Goal: Find specific page/section: Find specific page/section

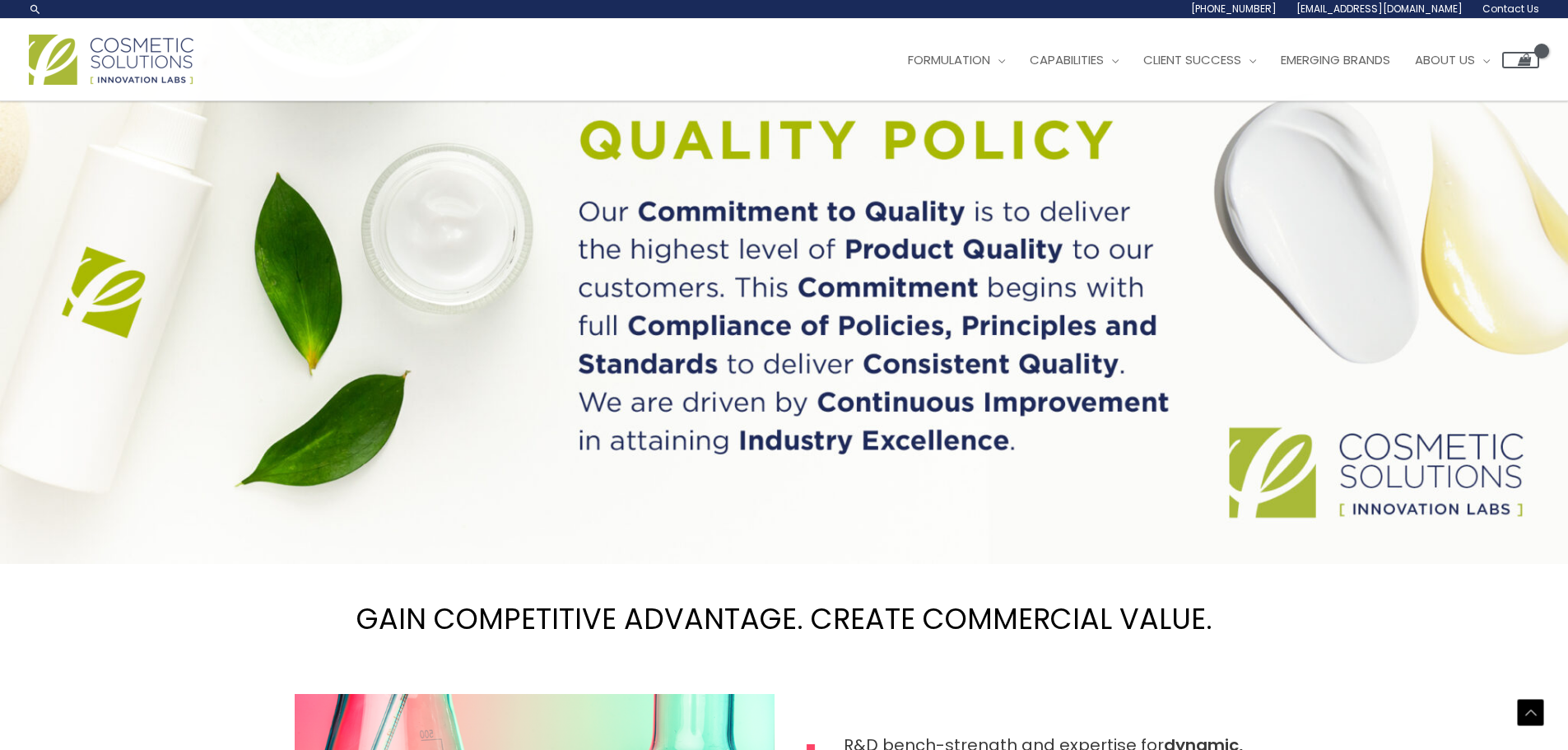
scroll to position [1234, 0]
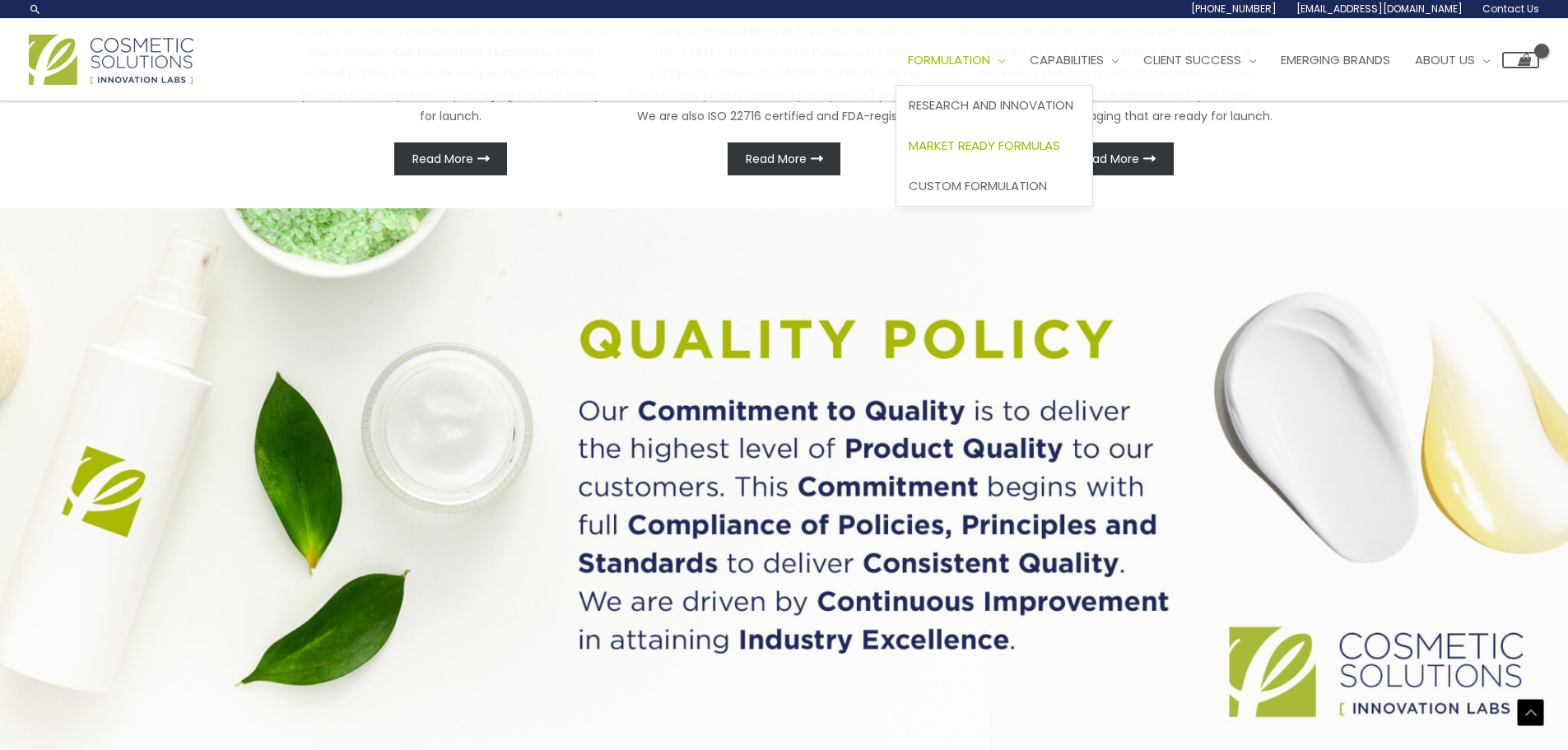
click at [970, 147] on span "Market Ready Formulas" at bounding box center [984, 145] width 151 height 17
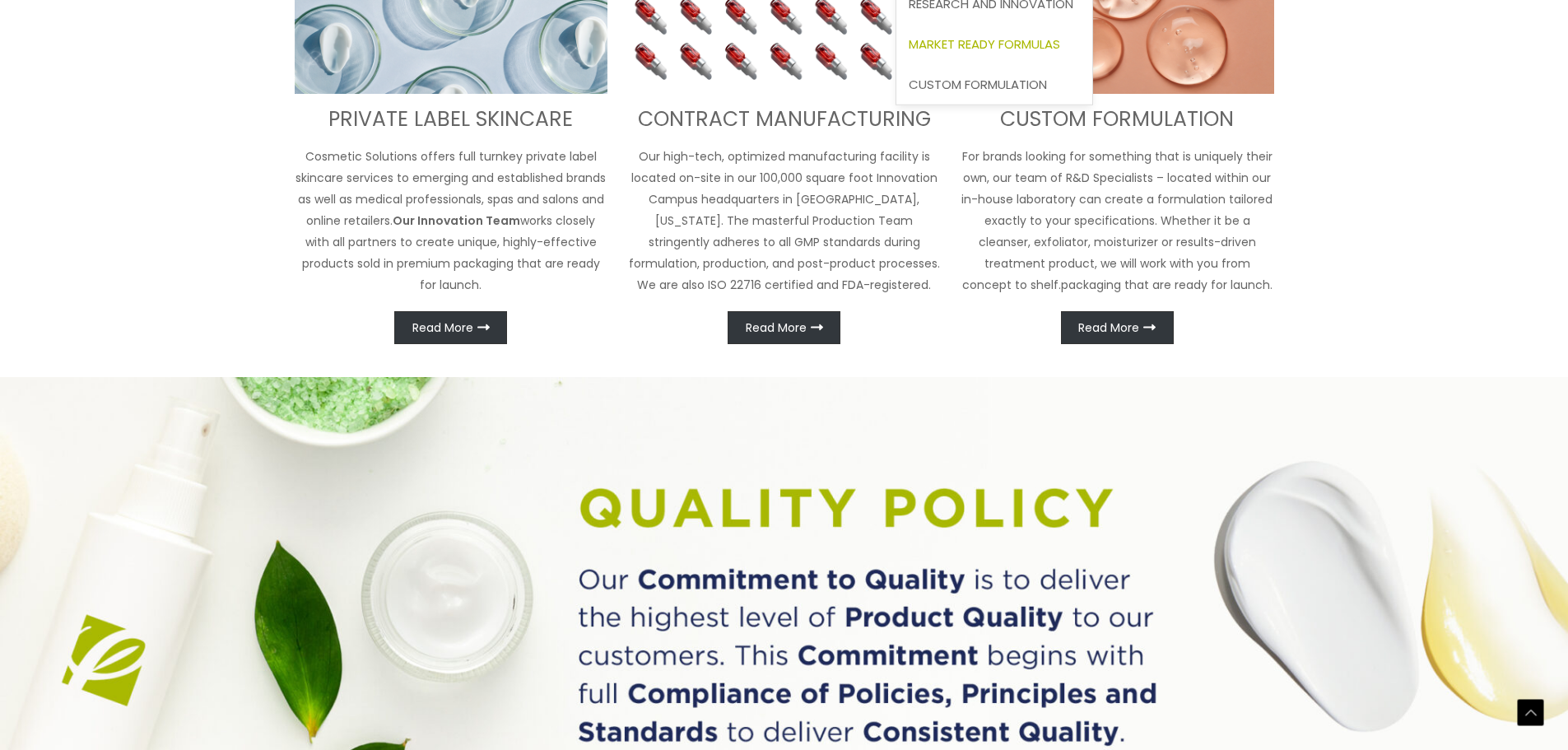
scroll to position [1399, 0]
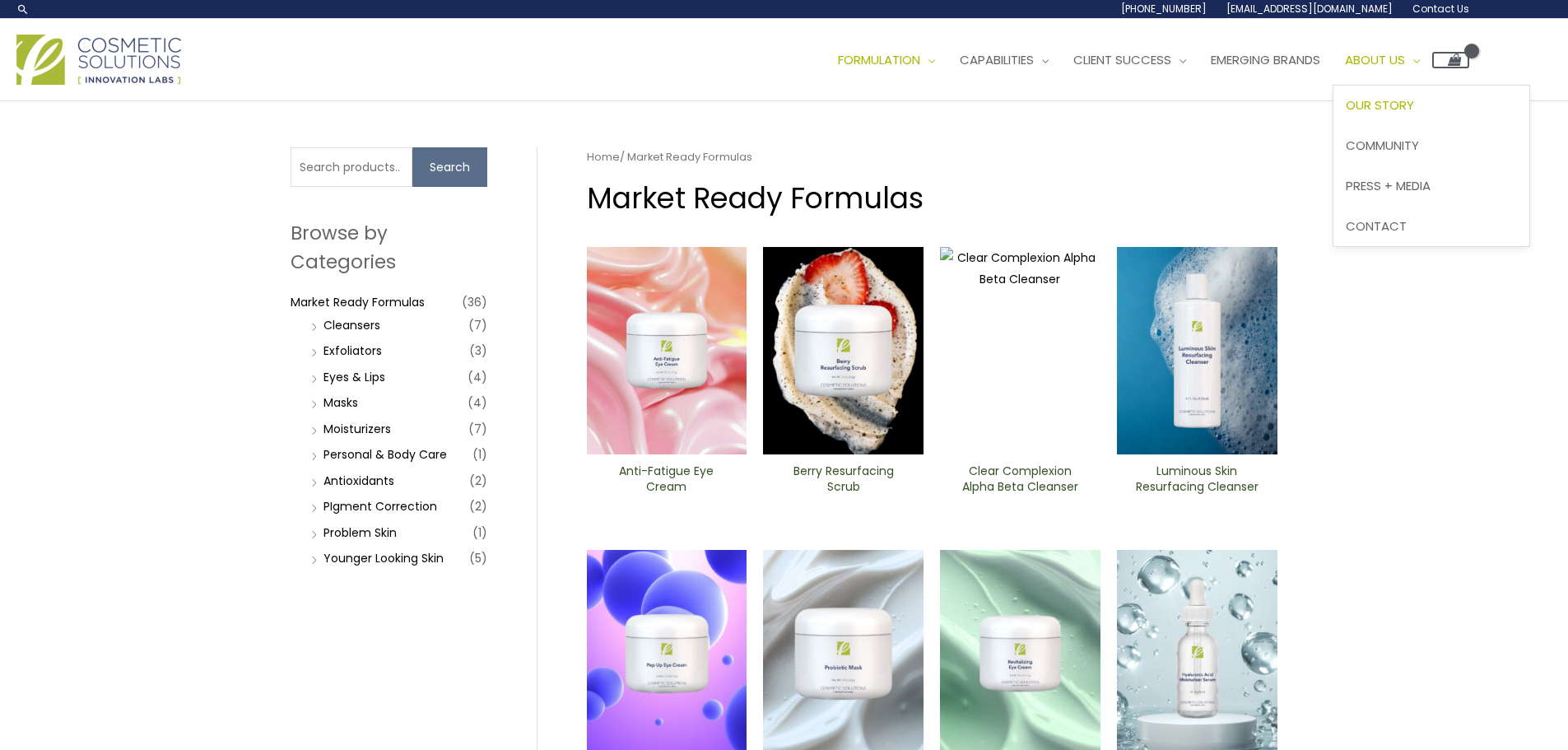
click at [1403, 98] on span "Our Story" at bounding box center [1379, 105] width 68 height 17
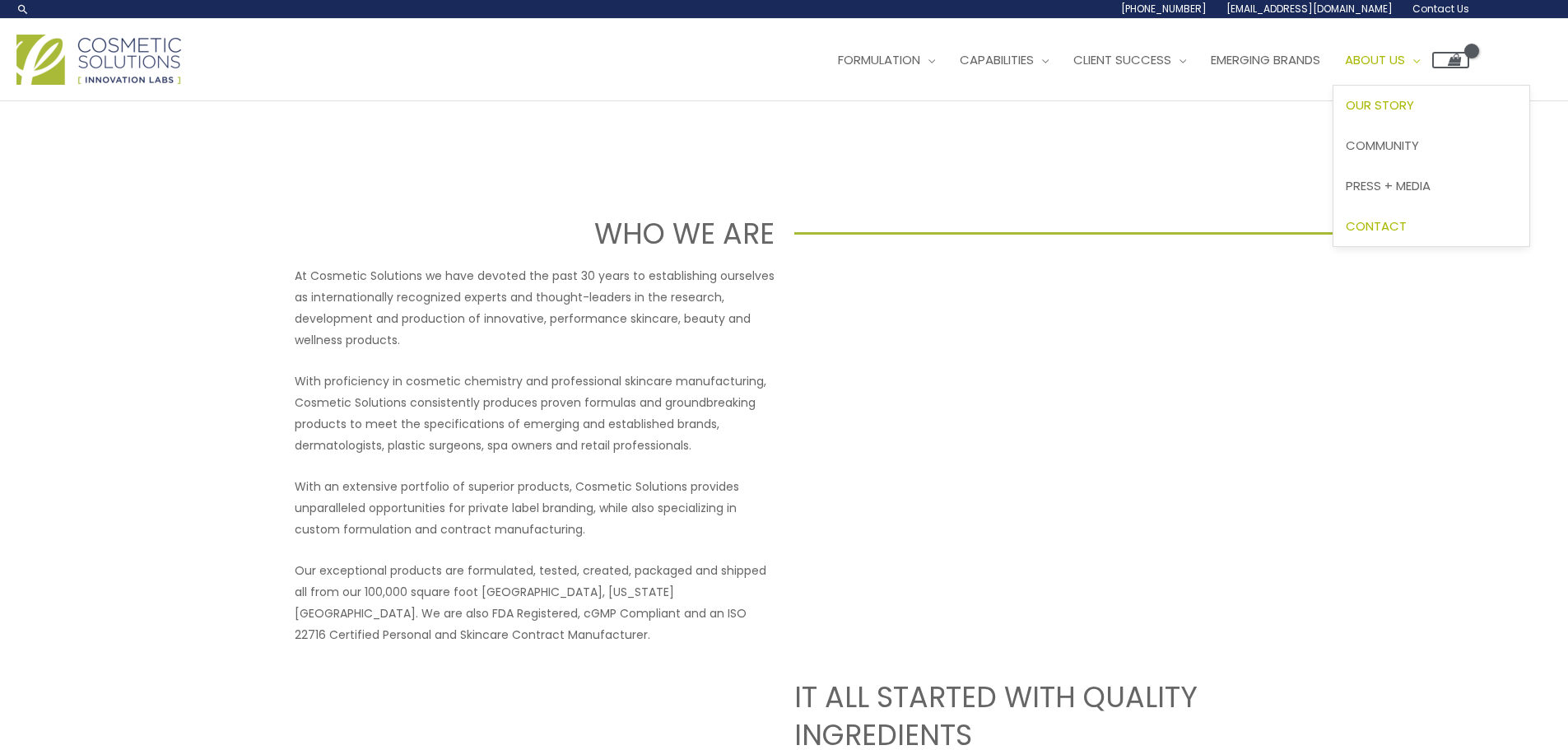
click at [1398, 230] on span "Contact" at bounding box center [1375, 226] width 61 height 17
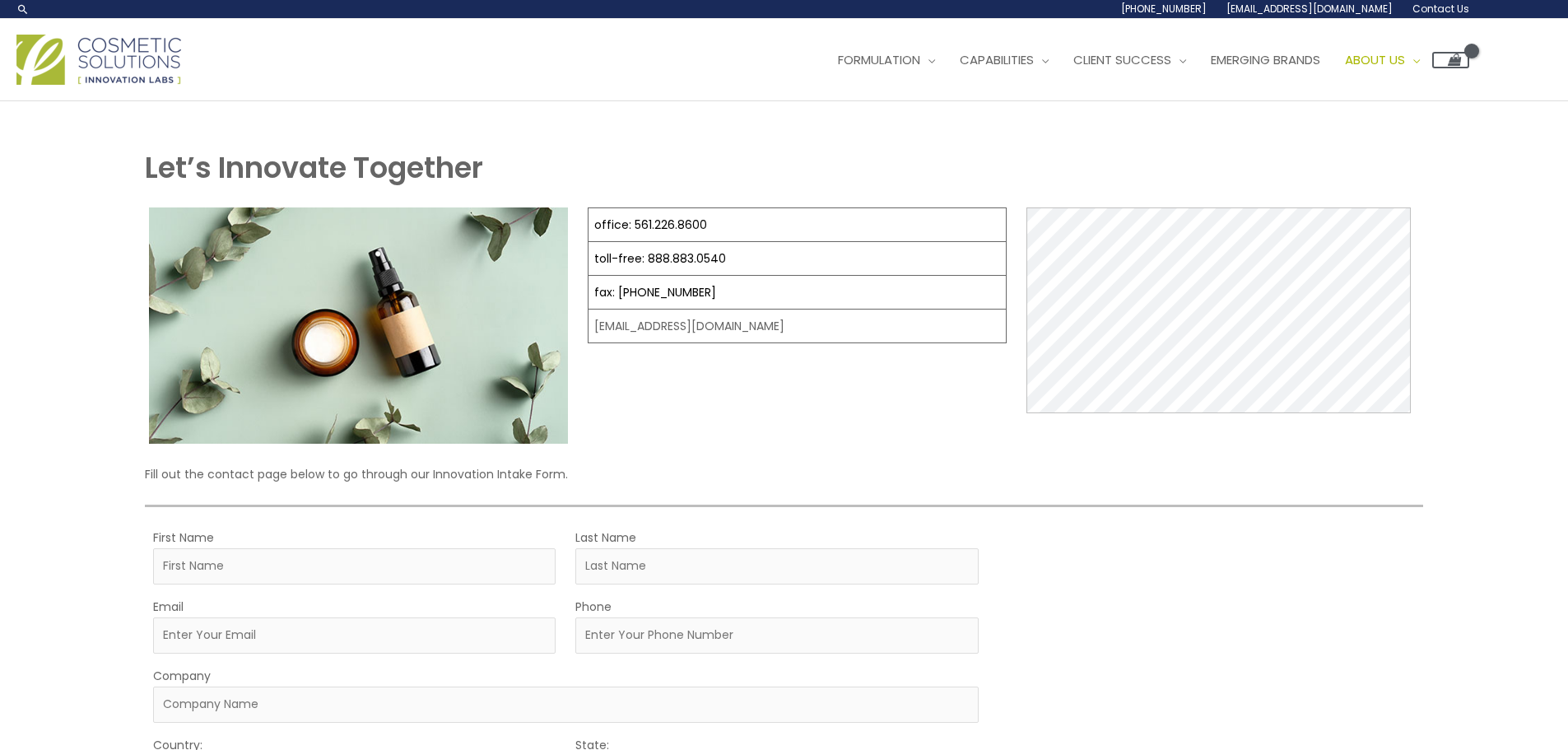
select select
click at [910, 104] on span "Research and Innovation" at bounding box center [920, 105] width 165 height 17
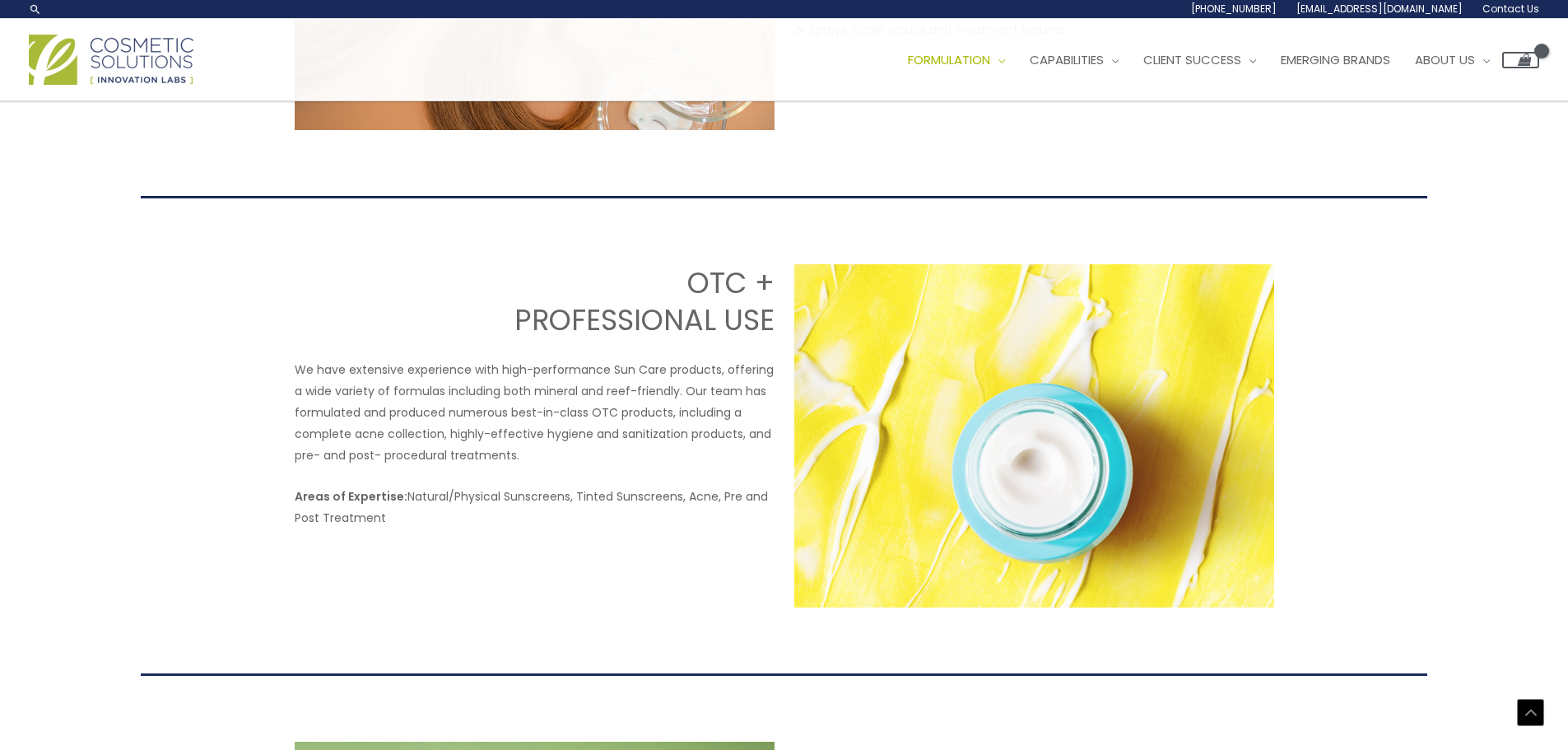
scroll to position [2445, 0]
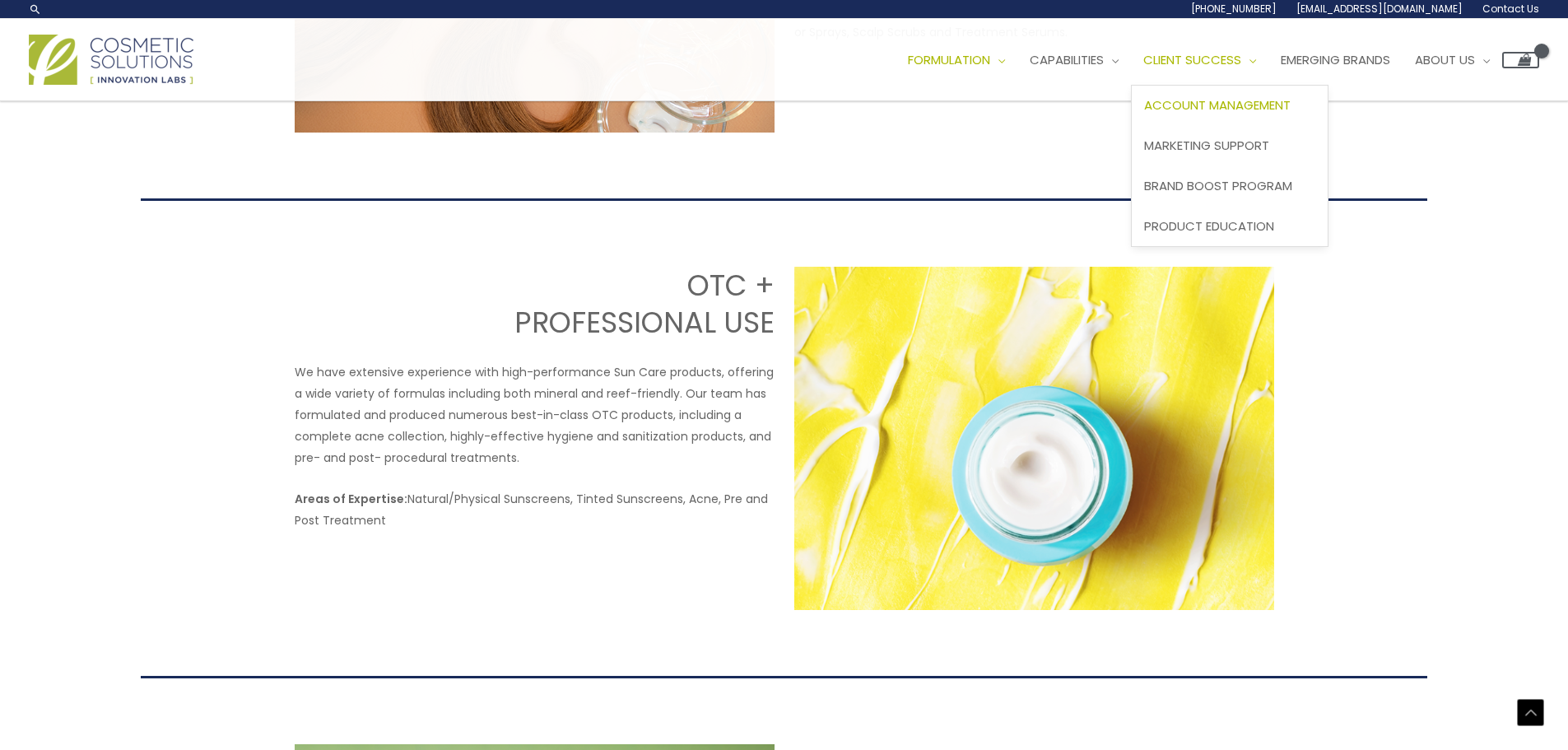
click at [1250, 102] on span "Account Management" at bounding box center [1217, 105] width 146 height 17
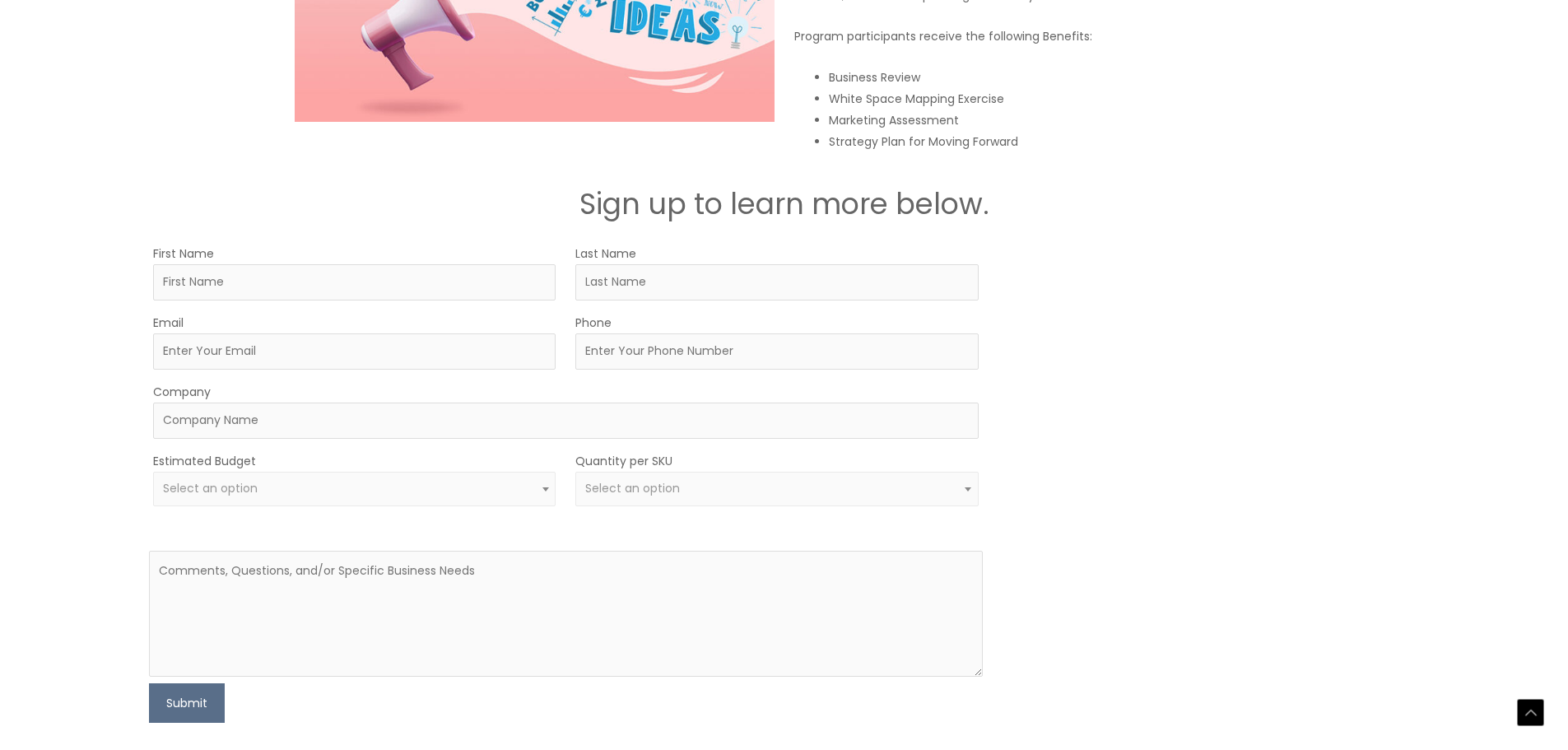
scroll to position [2591, 0]
